Goal: Task Accomplishment & Management: Complete application form

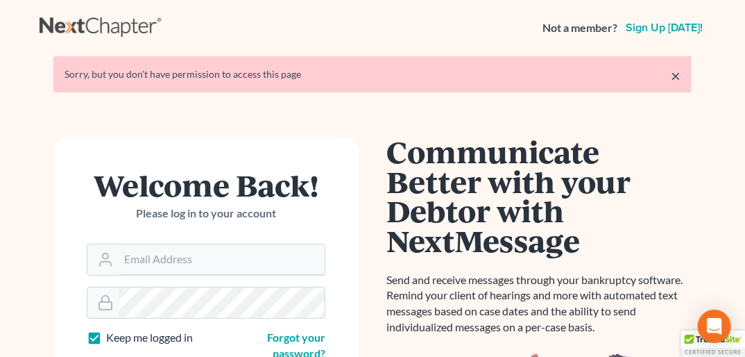
type input "[PERSON_NAME][EMAIL_ADDRESS][DOMAIN_NAME]"
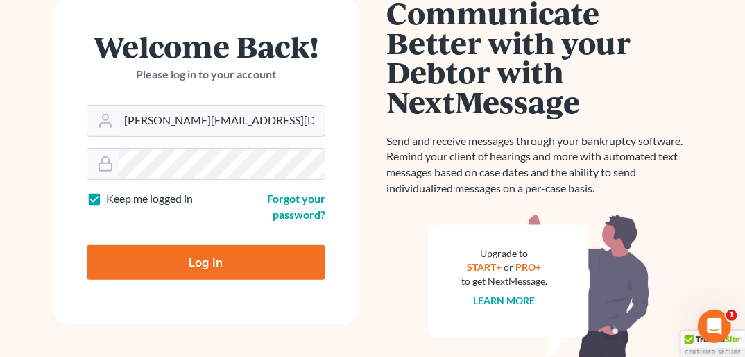
scroll to position [142, 0]
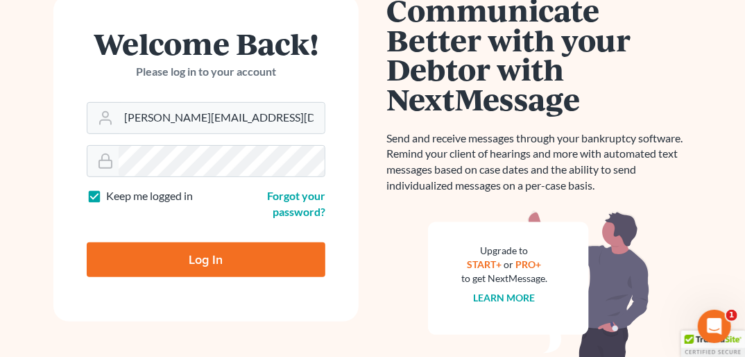
click at [243, 257] on input "Log In" at bounding box center [206, 259] width 239 height 35
type input "Thinking..."
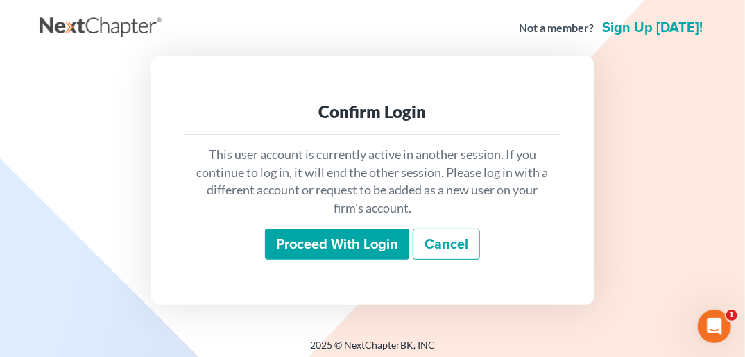
click at [321, 245] on input "Proceed with login" at bounding box center [337, 244] width 144 height 32
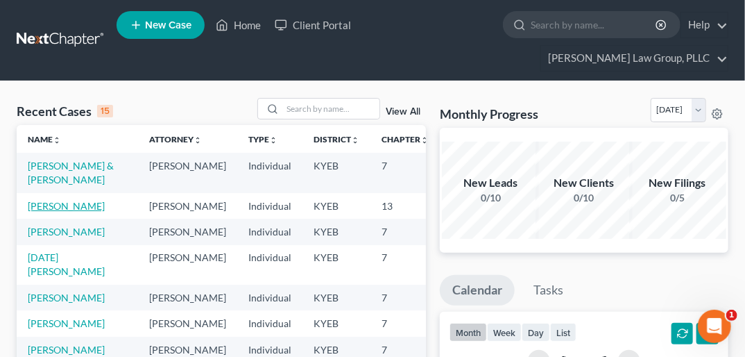
click at [51, 203] on link "[PERSON_NAME]" at bounding box center [66, 206] width 77 height 12
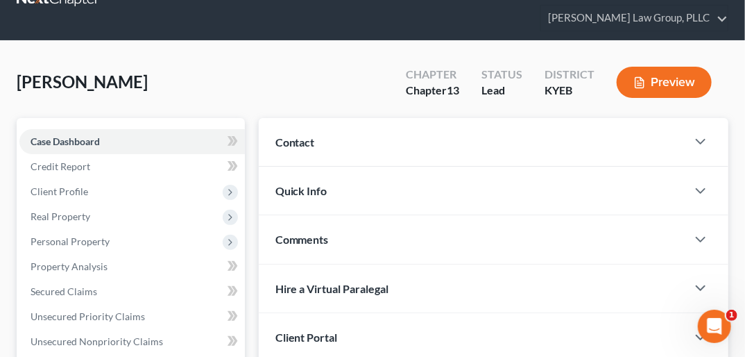
scroll to position [44, 0]
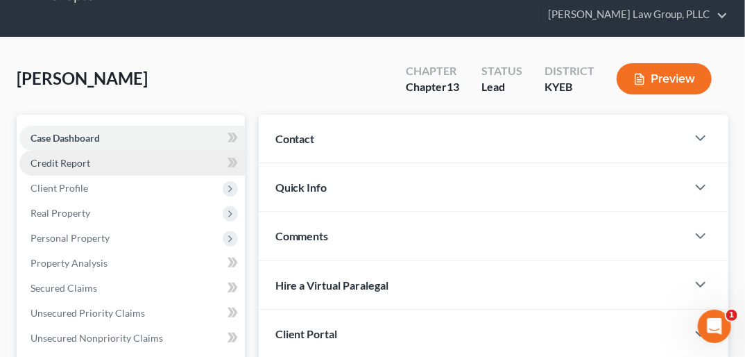
click at [99, 151] on link "Credit Report" at bounding box center [131, 163] width 225 height 25
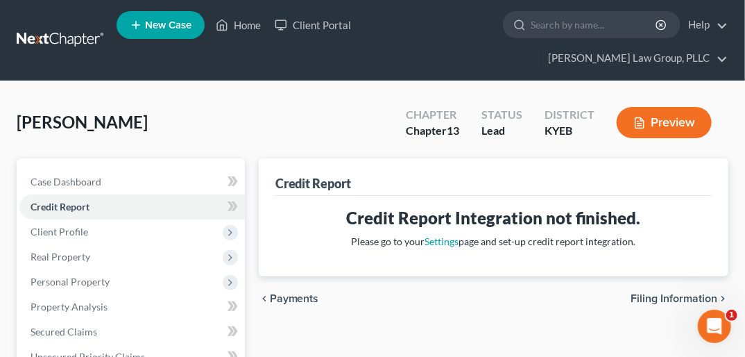
click at [652, 293] on span "Filing Information" at bounding box center [674, 298] width 87 height 11
select select "1"
select select "0"
select select "3"
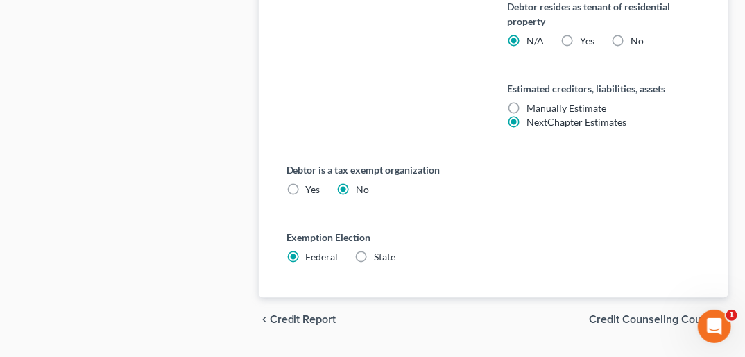
scroll to position [939, 0]
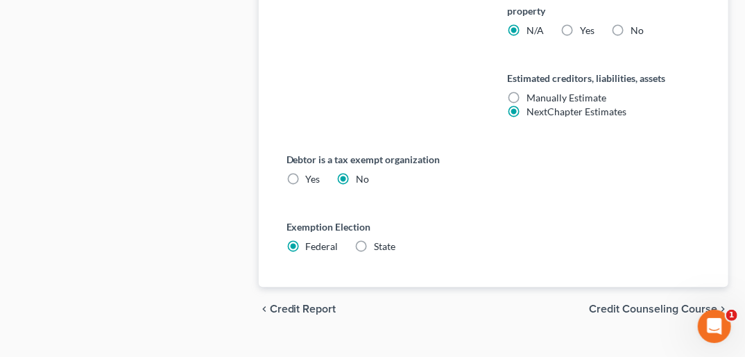
click at [697, 303] on span "Credit Counseling Course" at bounding box center [653, 308] width 128 height 11
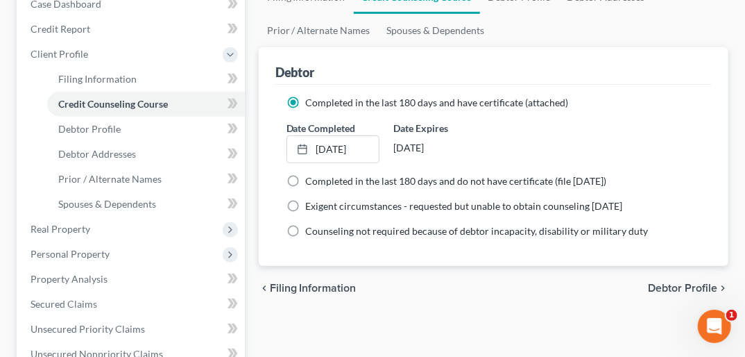
scroll to position [192, 0]
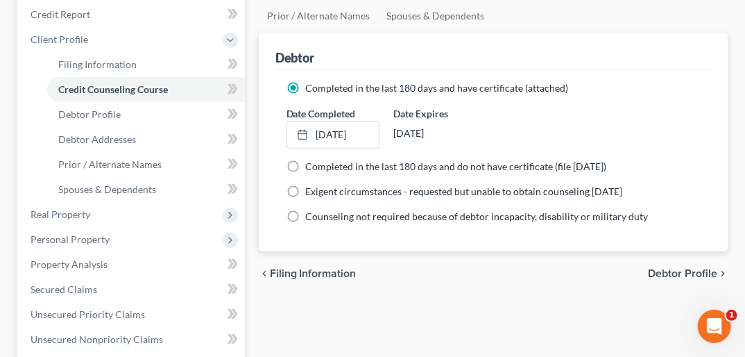
click at [687, 268] on span "Debtor Profile" at bounding box center [682, 273] width 69 height 11
select select "0"
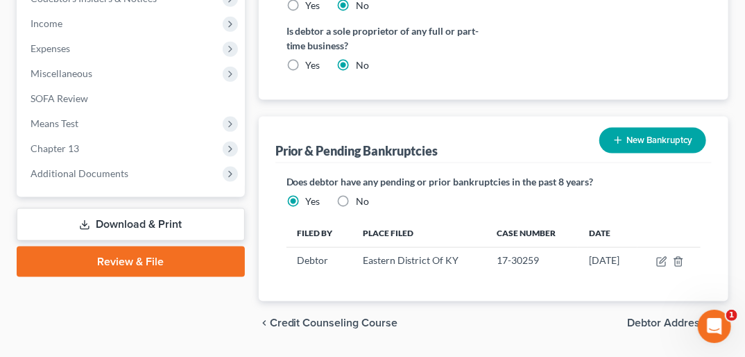
scroll to position [622, 0]
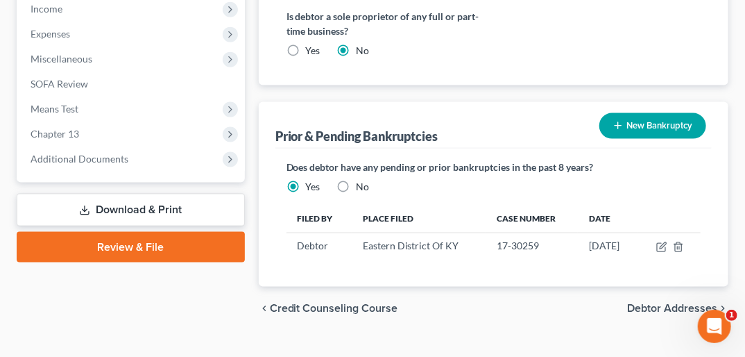
click at [685, 303] on span "Debtor Addresses" at bounding box center [672, 308] width 90 height 11
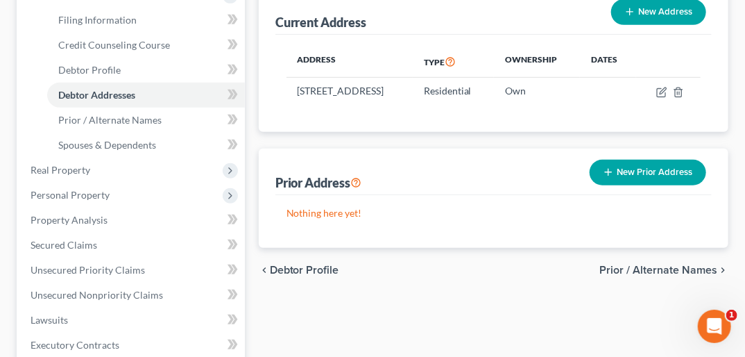
scroll to position [266, 0]
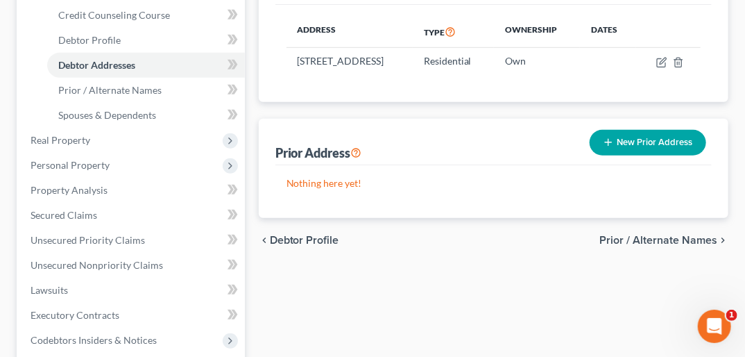
click at [660, 234] on span "Prior / Alternate Names" at bounding box center [658, 239] width 118 height 11
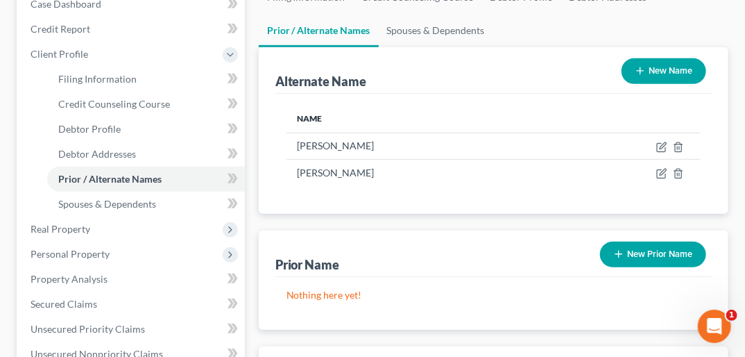
scroll to position [196, 0]
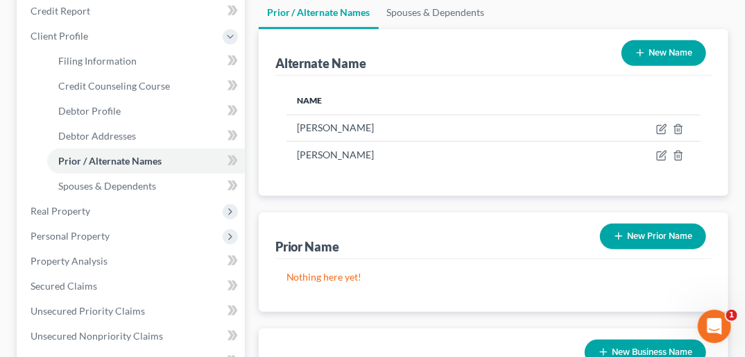
click at [647, 223] on button "New Prior Name" at bounding box center [653, 236] width 106 height 26
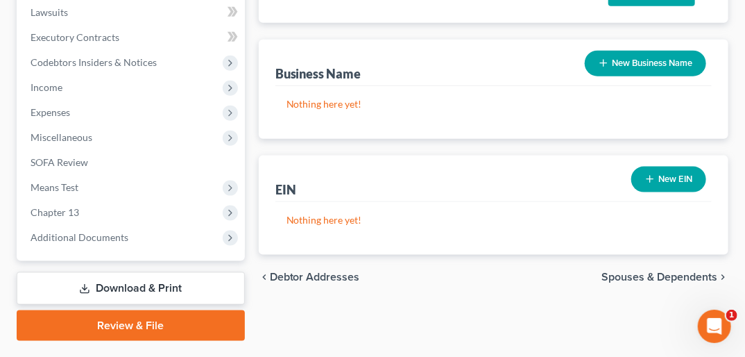
scroll to position [555, 0]
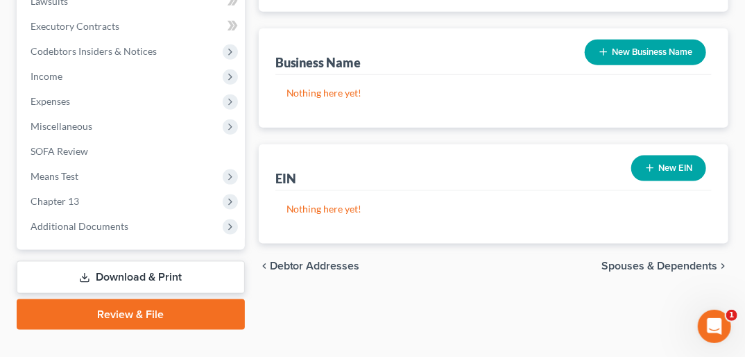
click at [647, 260] on span "Spouses & Dependents" at bounding box center [660, 265] width 116 height 11
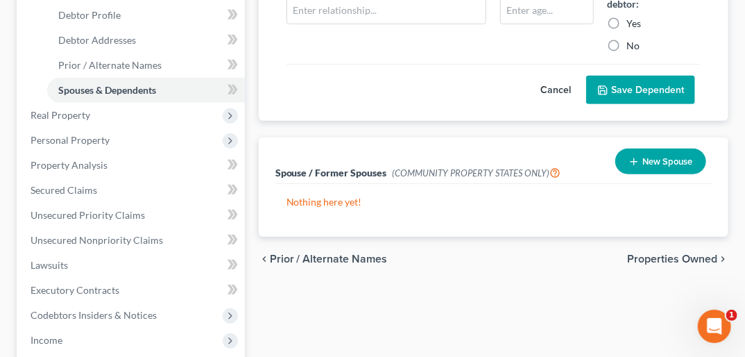
click at [691, 253] on span "Properties Owned" at bounding box center [672, 258] width 90 height 11
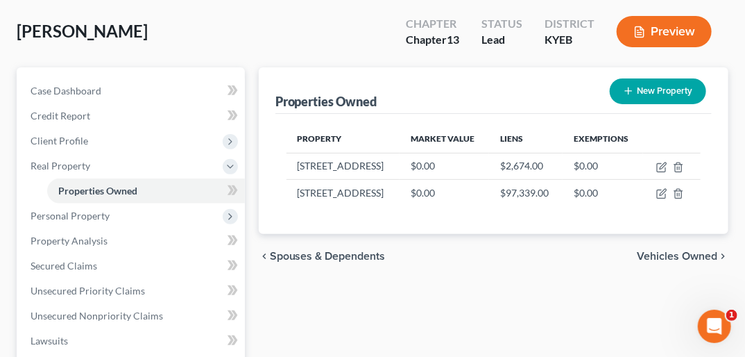
scroll to position [100, 0]
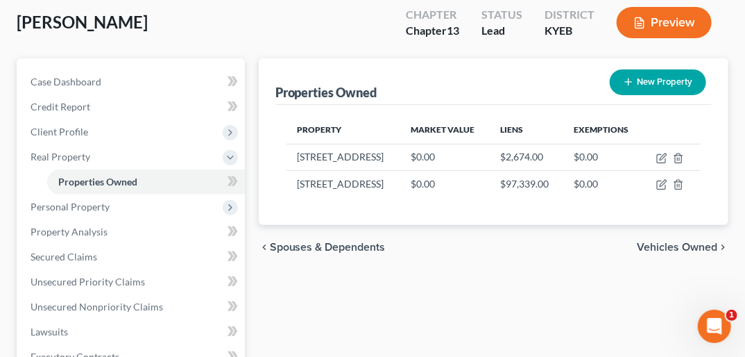
click at [694, 241] on span "Vehicles Owned" at bounding box center [677, 246] width 80 height 11
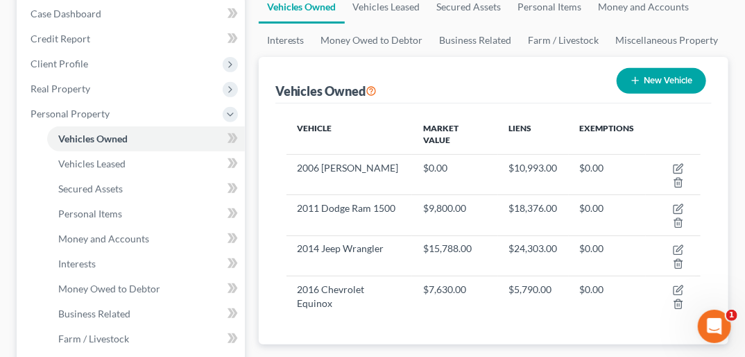
scroll to position [171, 0]
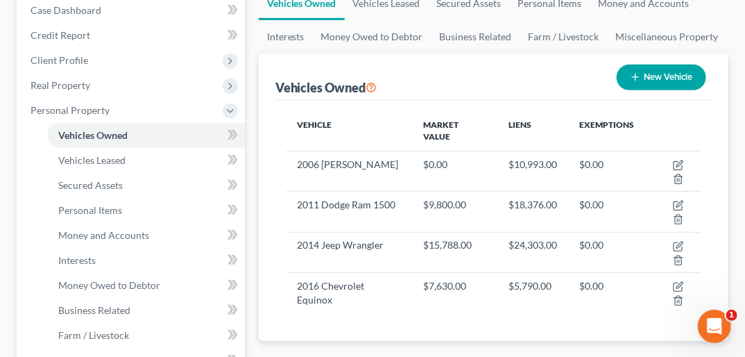
click at [693, 356] on span "Vehicles Leased" at bounding box center [676, 362] width 81 height 11
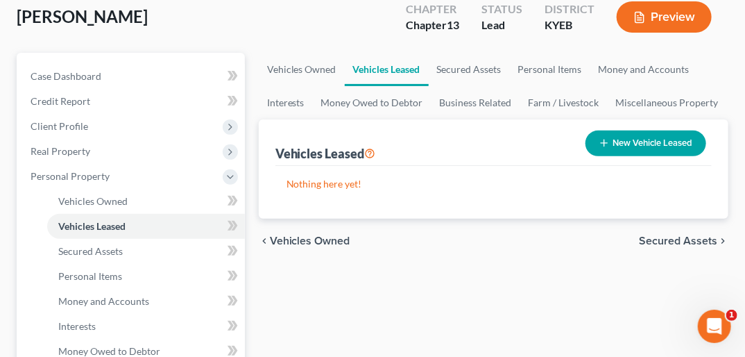
scroll to position [122, 0]
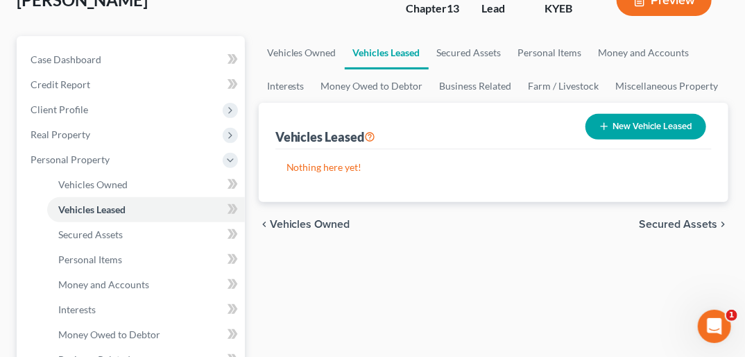
click at [684, 219] on span "Secured Assets" at bounding box center [678, 224] width 78 height 11
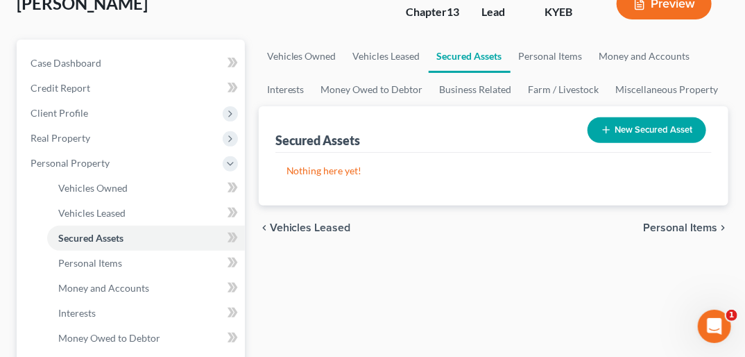
click at [703, 222] on span "Personal Items" at bounding box center [680, 227] width 74 height 11
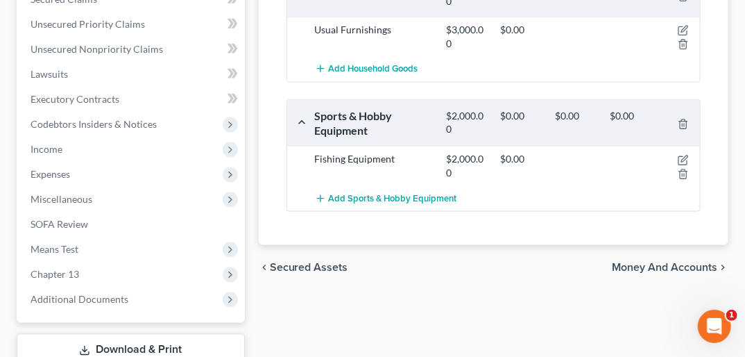
scroll to position [586, 0]
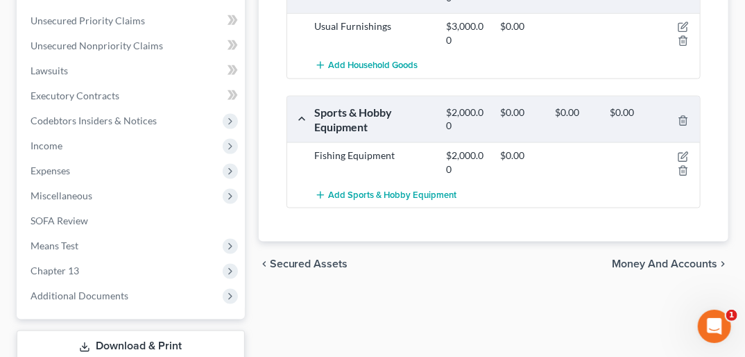
click at [679, 258] on span "Money and Accounts" at bounding box center [664, 263] width 105 height 11
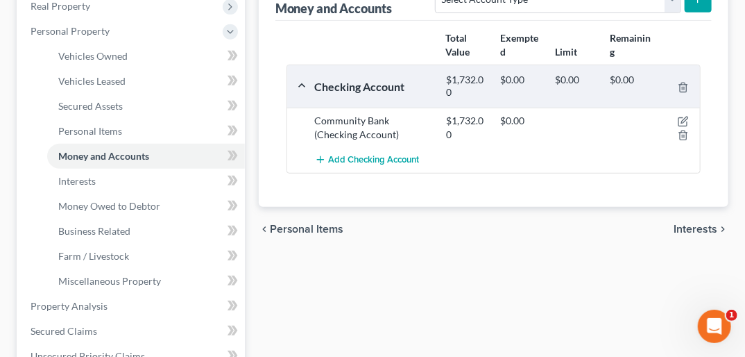
scroll to position [255, 0]
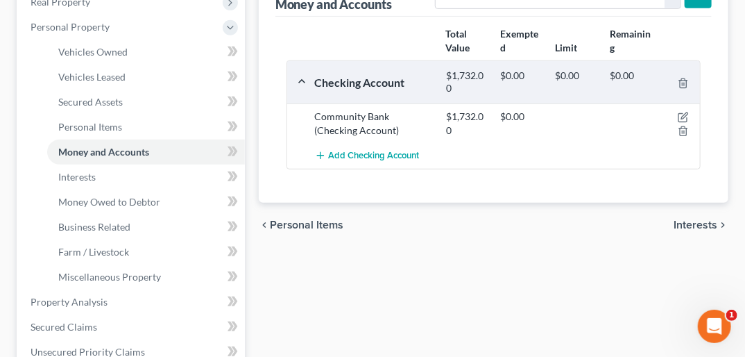
click at [702, 219] on span "Interests" at bounding box center [696, 224] width 44 height 11
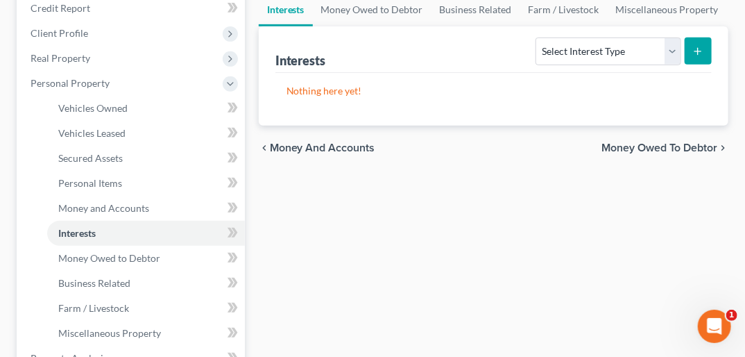
scroll to position [205, 0]
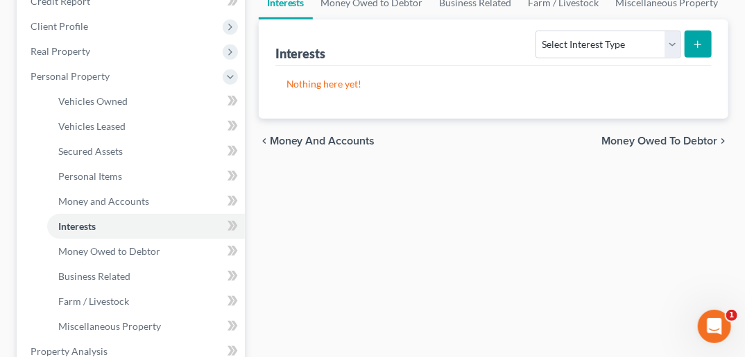
click at [714, 135] on span "Money Owed to Debtor" at bounding box center [660, 140] width 116 height 11
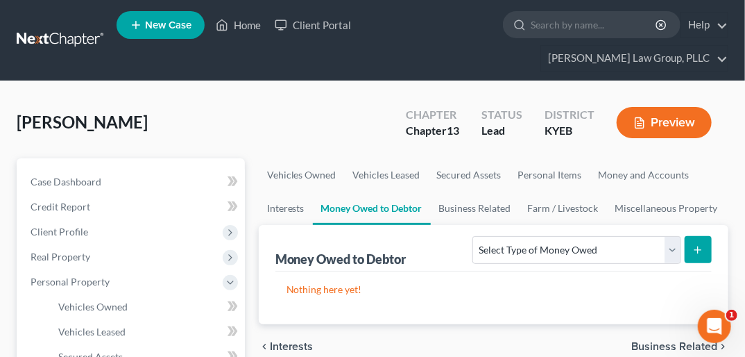
click at [683, 341] on span "Business Related" at bounding box center [674, 346] width 86 height 11
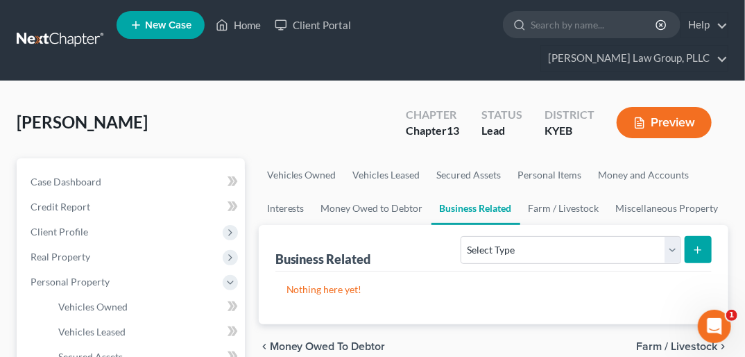
click at [683, 341] on span "Farm / Livestock" at bounding box center [676, 346] width 81 height 11
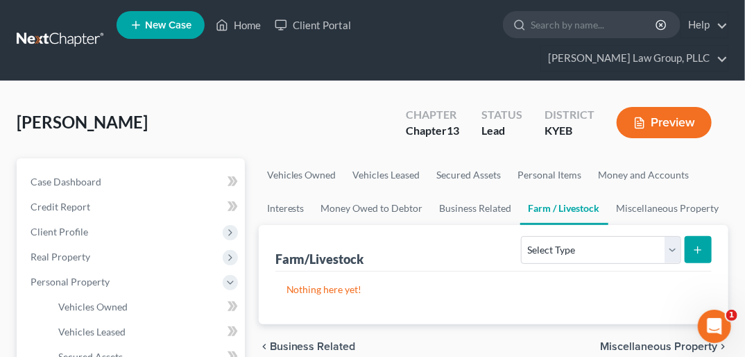
click at [683, 341] on span "Miscellaneous Property" at bounding box center [658, 346] width 117 height 11
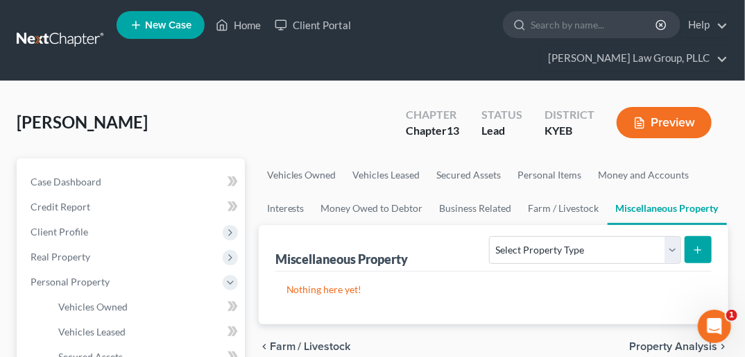
click at [683, 341] on span "Property Analysis" at bounding box center [673, 346] width 88 height 11
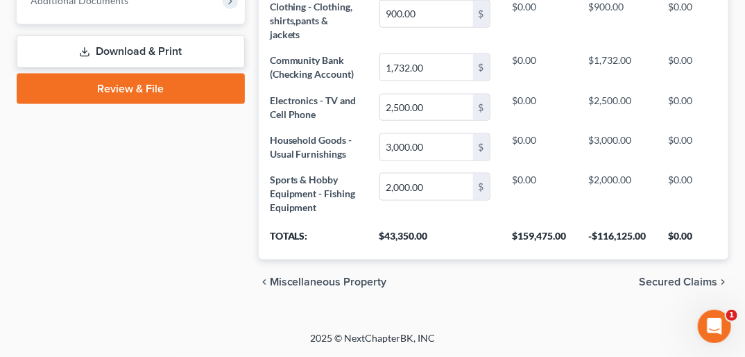
click at [699, 279] on span "Secured Claims" at bounding box center [678, 281] width 78 height 11
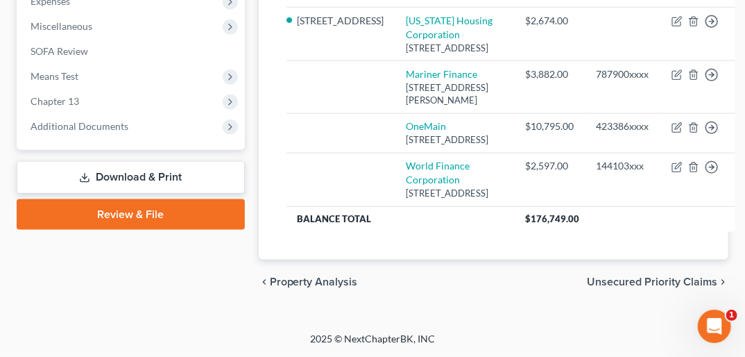
click at [674, 287] on span "Unsecured Priority Claims" at bounding box center [652, 281] width 130 height 11
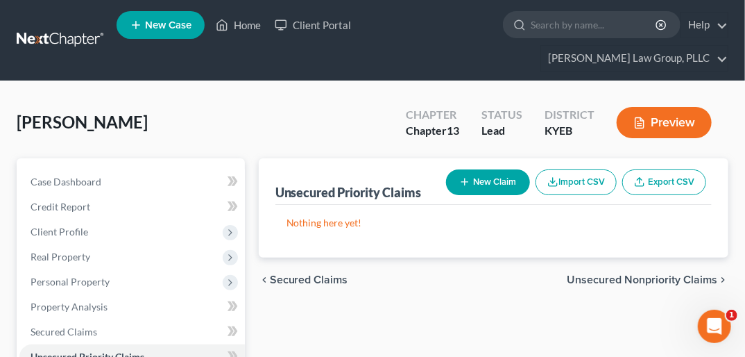
click at [633, 274] on span "Unsecured Nonpriority Claims" at bounding box center [642, 279] width 151 height 11
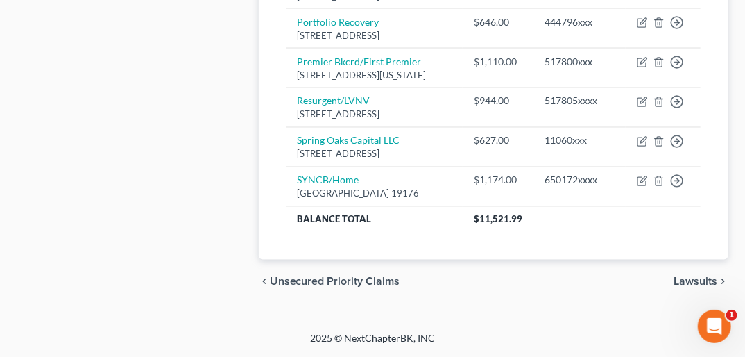
scroll to position [1034, 0]
click at [702, 282] on span "Lawsuits" at bounding box center [696, 281] width 44 height 11
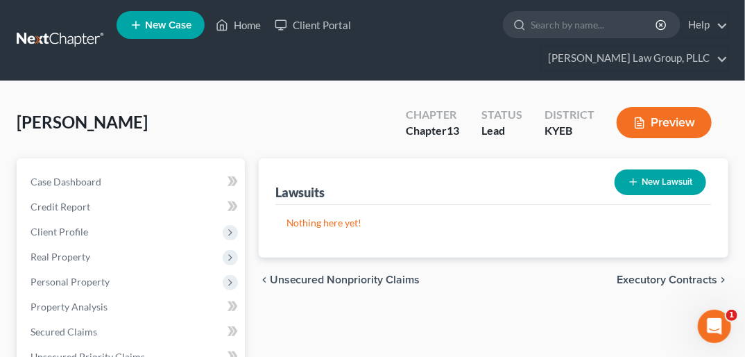
click at [678, 274] on span "Executory Contracts" at bounding box center [667, 279] width 101 height 11
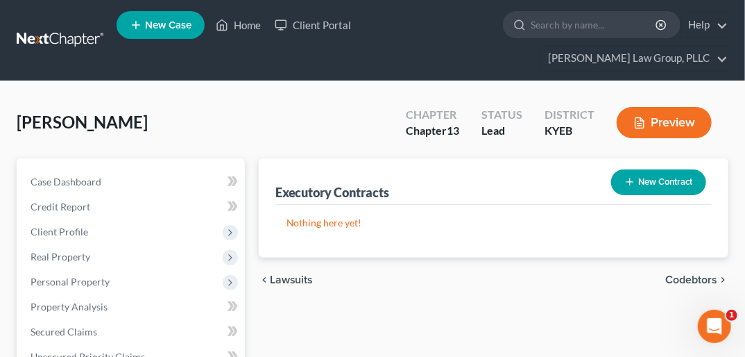
click at [674, 274] on span "Codebtors" at bounding box center [691, 279] width 52 height 11
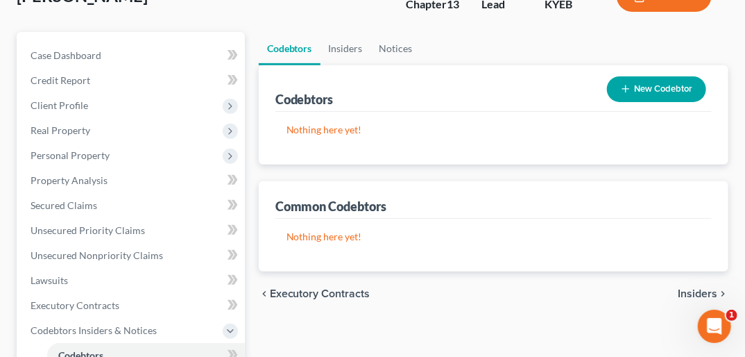
scroll to position [128, 0]
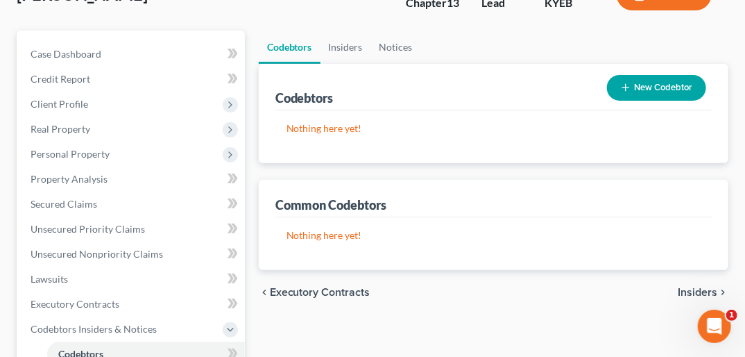
click at [703, 287] on span "Insiders" at bounding box center [698, 292] width 40 height 11
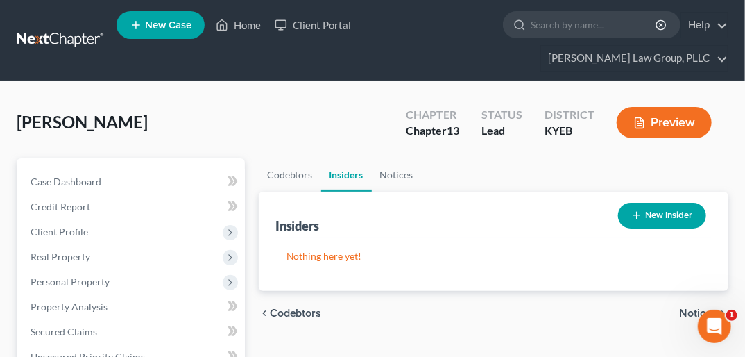
click at [703, 307] on span "Notices" at bounding box center [698, 312] width 38 height 11
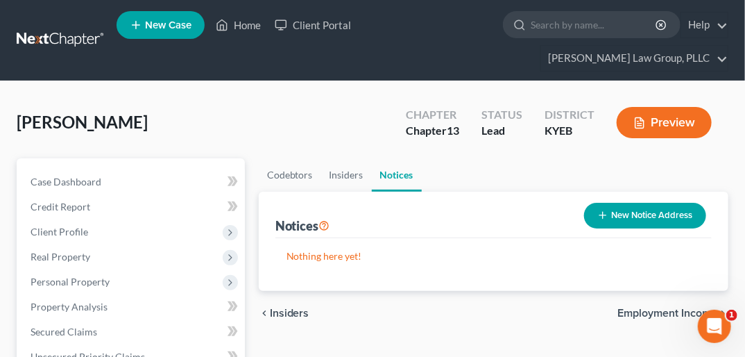
click at [703, 307] on span "Employment Income" at bounding box center [667, 312] width 100 height 11
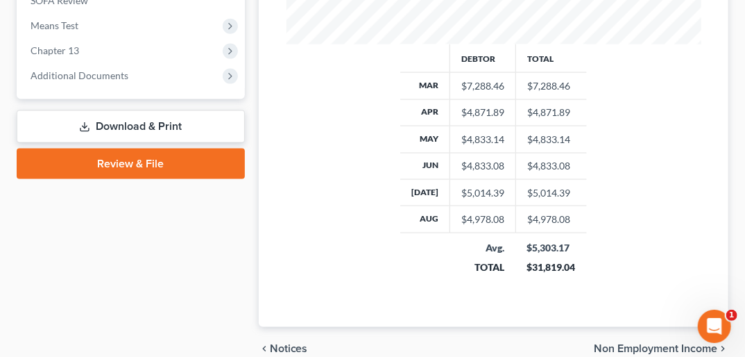
scroll to position [663, 0]
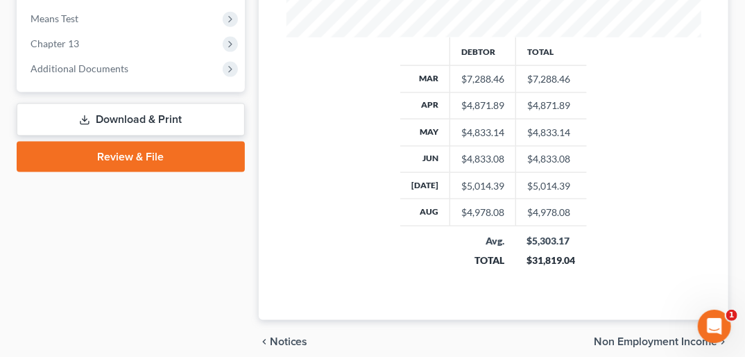
click at [642, 336] on span "Non Employment Income" at bounding box center [655, 341] width 123 height 11
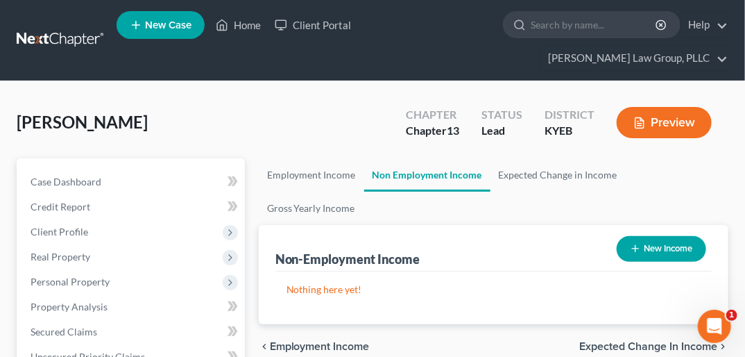
click at [674, 341] on span "Expected Change in Income" at bounding box center [648, 346] width 138 height 11
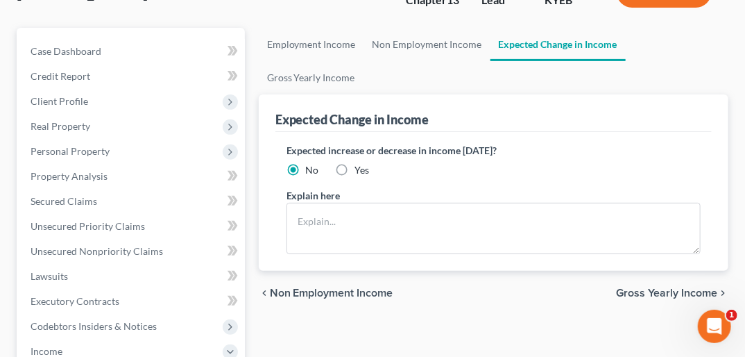
scroll to position [173, 0]
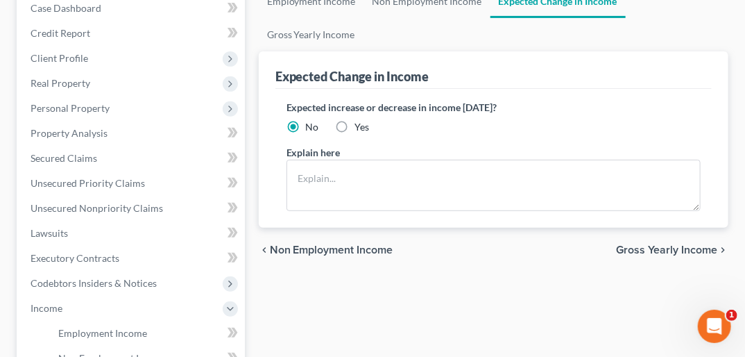
click at [679, 244] on span "Gross Yearly Income" at bounding box center [666, 249] width 101 height 11
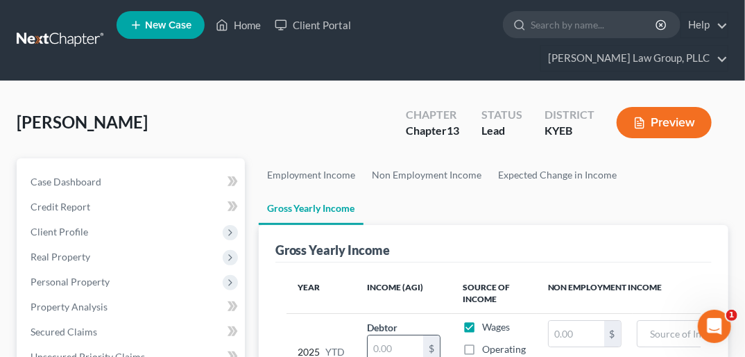
click at [386, 335] on input "text" at bounding box center [396, 348] width 56 height 26
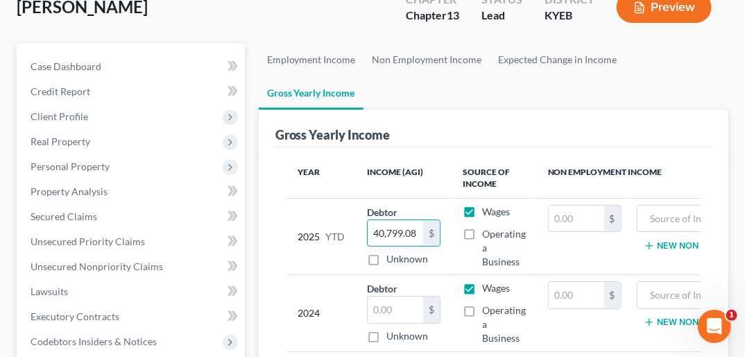
scroll to position [139, 0]
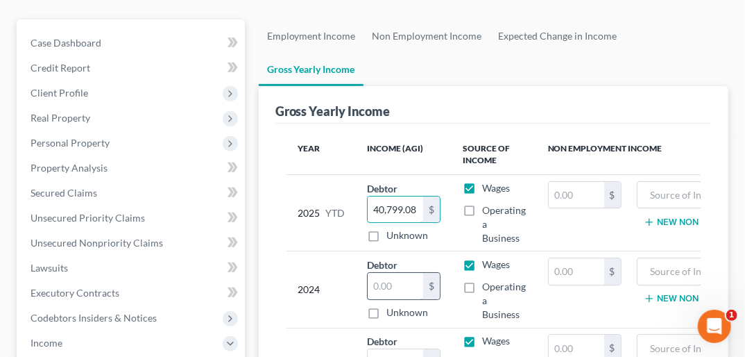
type input "40,799.08"
click at [373, 273] on input "text" at bounding box center [396, 286] width 56 height 26
click at [374, 273] on input "text" at bounding box center [396, 286] width 56 height 26
click at [583, 258] on input "text" at bounding box center [577, 271] width 56 height 26
type input "59,503.00"
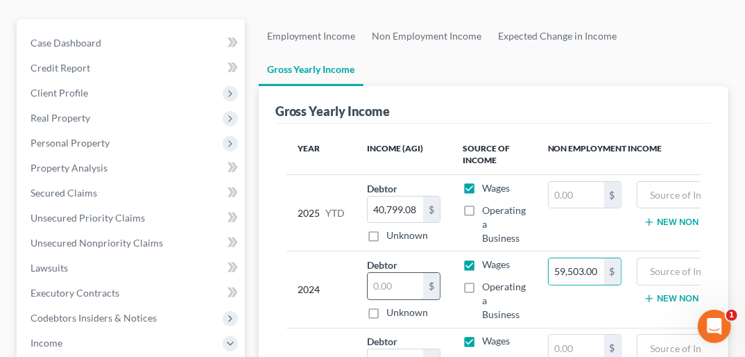
click at [387, 273] on input "text" at bounding box center [396, 286] width 56 height 26
type input "59,503.00"
click at [554, 258] on input "59,503.00" at bounding box center [577, 271] width 56 height 26
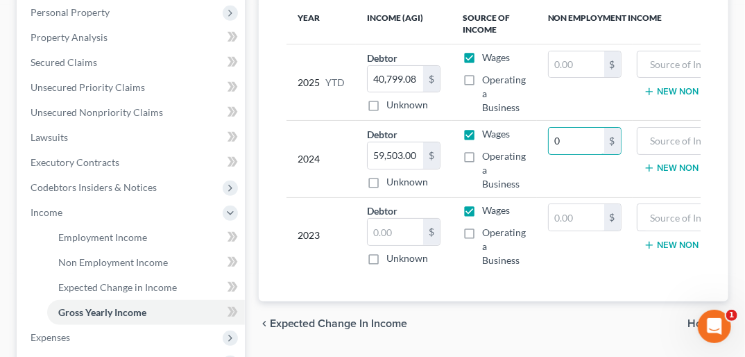
scroll to position [272, 0]
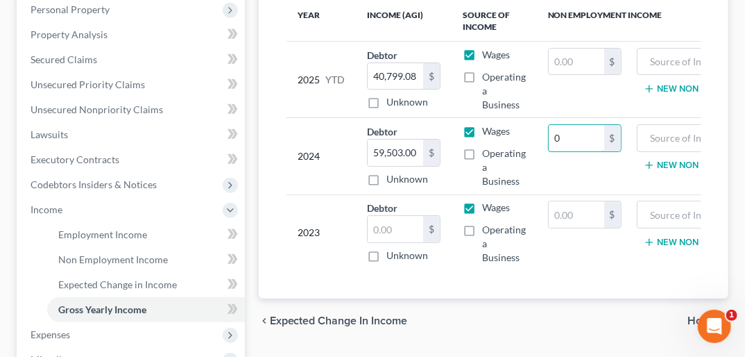
type input "0"
click at [706, 315] on span "Home" at bounding box center [703, 320] width 30 height 11
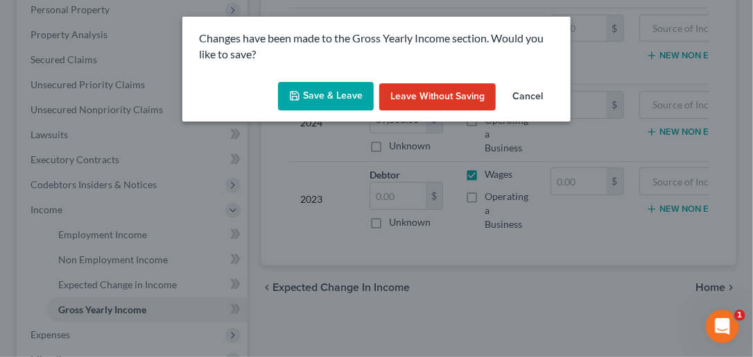
click at [348, 92] on button "Save & Leave" at bounding box center [326, 96] width 96 height 29
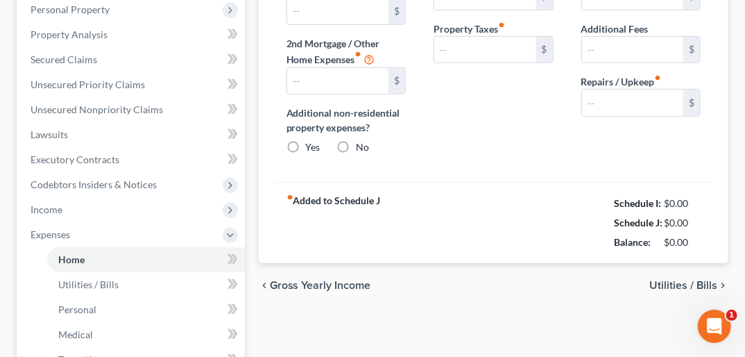
type input "874.00"
type input "0.00"
radio input "true"
type input "0.00"
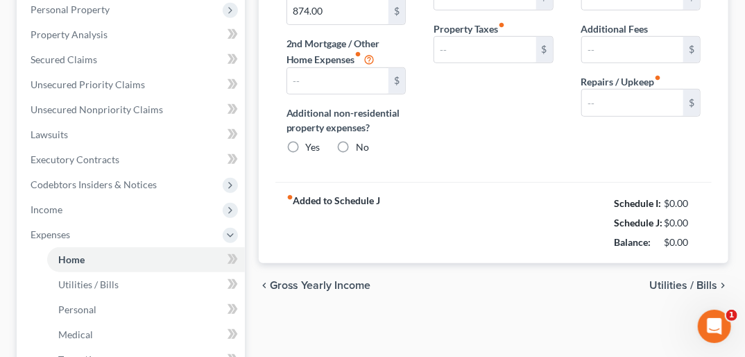
type input "0.00"
type input "300.00"
